Goal: Find specific page/section: Find specific page/section

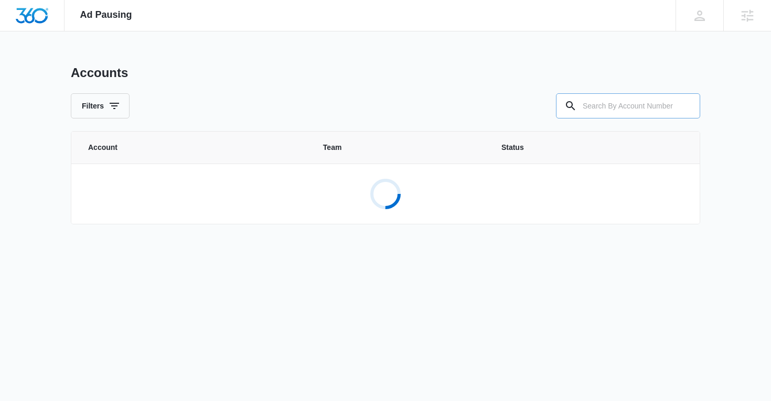
click at [614, 101] on input "text" at bounding box center [628, 105] width 144 height 25
paste input "M339114"
type input "M339114"
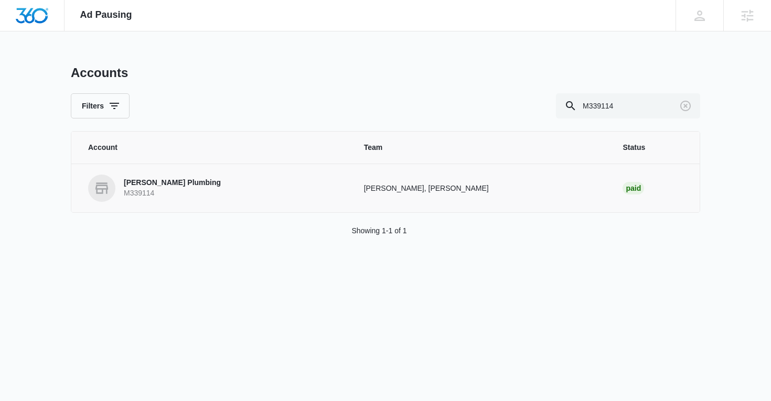
click at [165, 181] on p "Bailey Plumbing" at bounding box center [172, 183] width 97 height 10
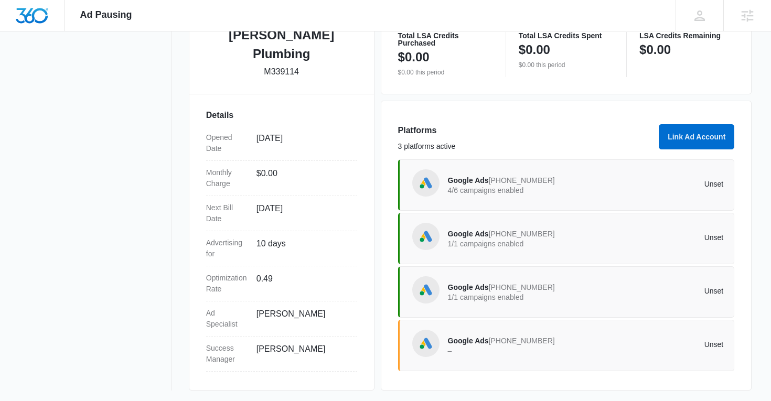
scroll to position [251, 0]
